Goal: Task Accomplishment & Management: Use online tool/utility

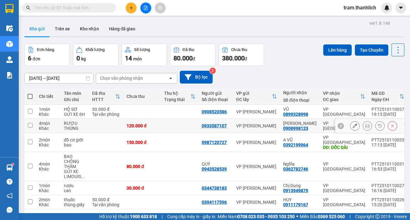
scroll to position [29, 0]
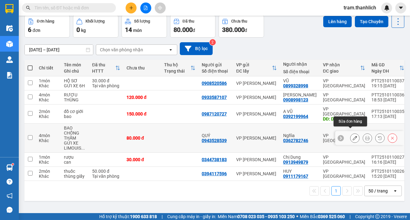
click at [353, 135] on button at bounding box center [355, 138] width 9 height 11
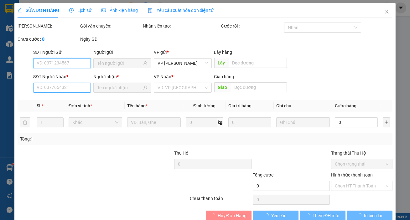
type input "0943528539"
type input "0362782746"
type input "80.000"
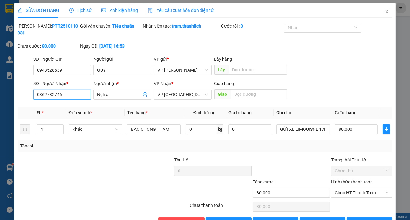
click at [73, 94] on input "0362782746" at bounding box center [62, 95] width 58 height 10
click at [385, 13] on icon "close" at bounding box center [387, 11] width 5 height 5
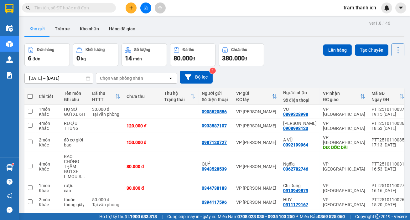
click at [30, 95] on span at bounding box center [30, 96] width 5 height 5
click at [30, 93] on input "checkbox" at bounding box center [30, 93] width 0 height 0
checkbox input "true"
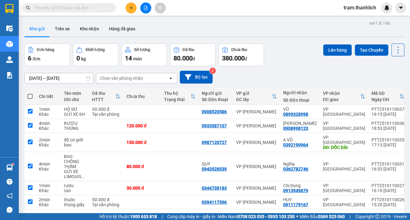
checkbox input "true"
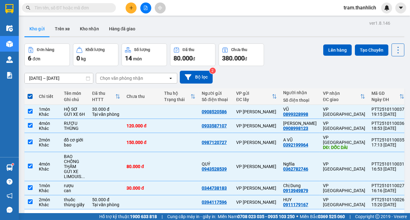
click at [28, 96] on span at bounding box center [30, 96] width 5 height 5
click at [30, 93] on input "checkbox" at bounding box center [30, 93] width 0 height 0
checkbox input "false"
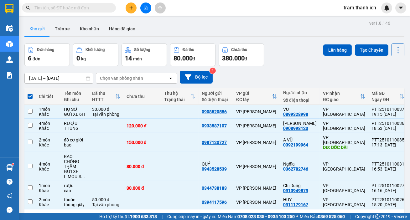
checkbox input "false"
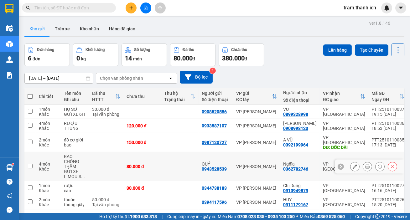
click at [30, 164] on input "checkbox" at bounding box center [30, 166] width 5 height 5
checkbox input "true"
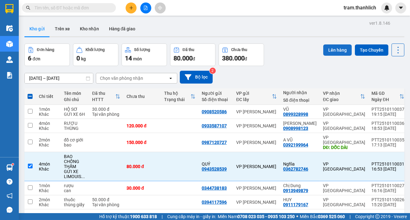
click at [323, 48] on button "Lên hàng" at bounding box center [337, 50] width 29 height 11
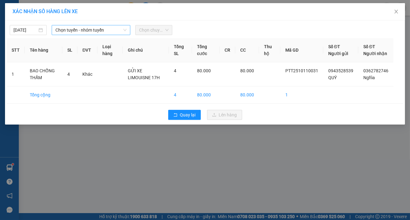
click at [80, 27] on span "Chọn tuyến - nhóm tuyến" at bounding box center [90, 29] width 71 height 9
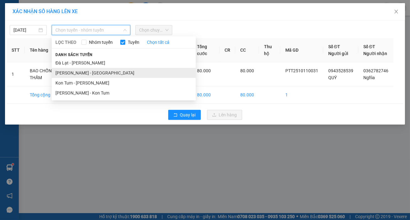
drag, startPoint x: 78, startPoint y: 75, endPoint x: 117, endPoint y: 55, distance: 43.5
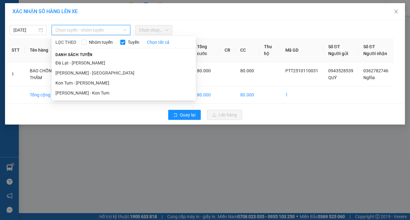
click at [78, 74] on li "[PERSON_NAME] - [GEOGRAPHIC_DATA]" at bounding box center [124, 73] width 144 height 10
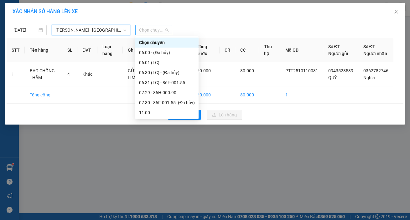
click at [157, 27] on span "Chọn chuyến" at bounding box center [153, 29] width 29 height 9
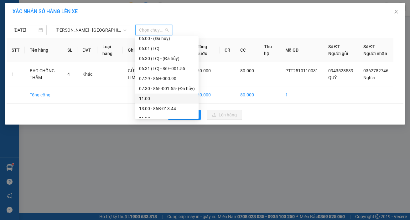
scroll to position [20, 0]
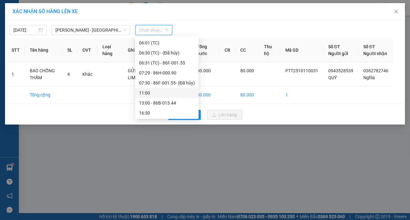
click at [168, 110] on div "16:30" at bounding box center [167, 113] width 56 height 7
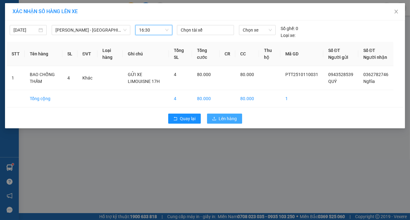
click at [225, 122] on span "Lên hàng" at bounding box center [228, 118] width 18 height 7
